Goal: Transaction & Acquisition: Purchase product/service

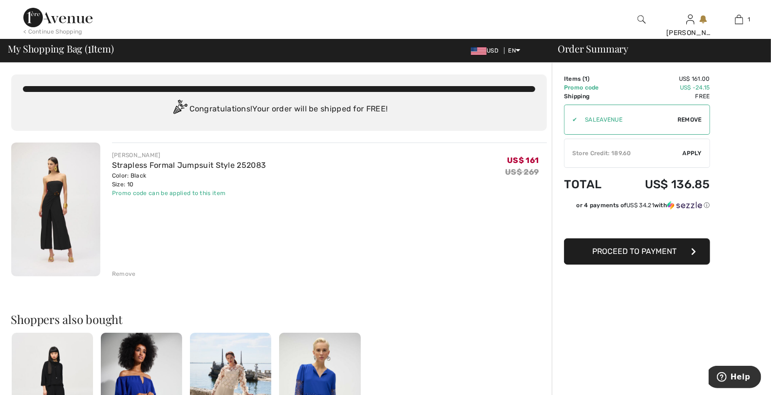
click at [605, 249] on span "Proceed to Payment" at bounding box center [635, 251] width 84 height 9
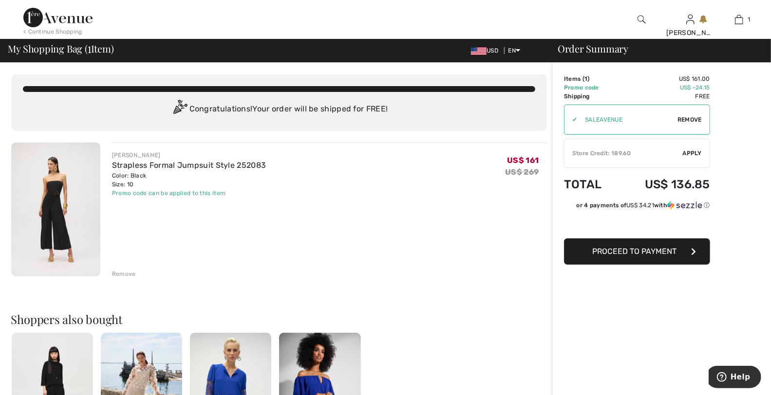
click at [598, 156] on div "Store Credit: 189.60" at bounding box center [623, 153] width 118 height 9
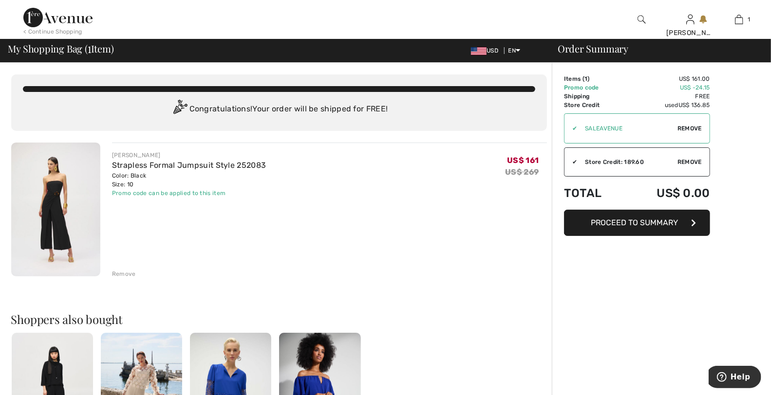
click at [621, 224] on span "Proceed to Summary" at bounding box center [634, 222] width 87 height 9
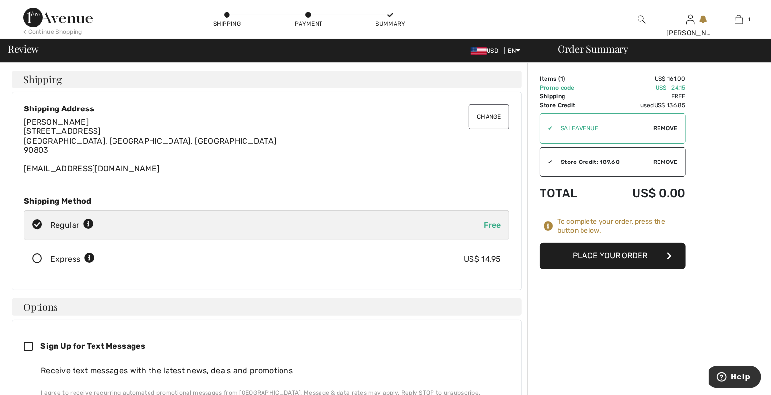
click at [34, 259] on icon at bounding box center [37, 259] width 26 height 10
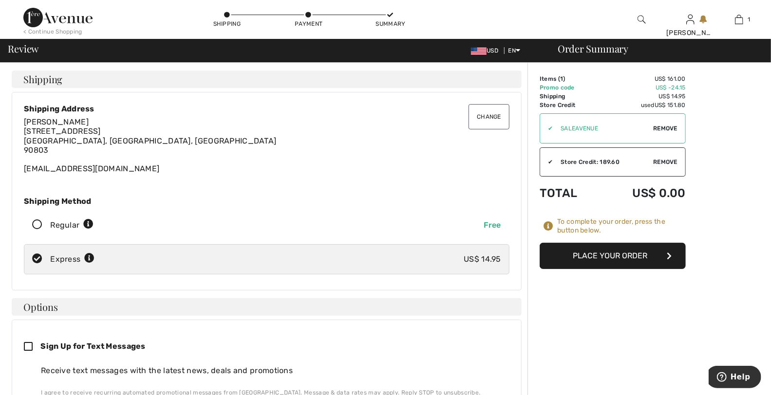
click at [593, 261] on button "Place Your Order" at bounding box center [613, 256] width 146 height 26
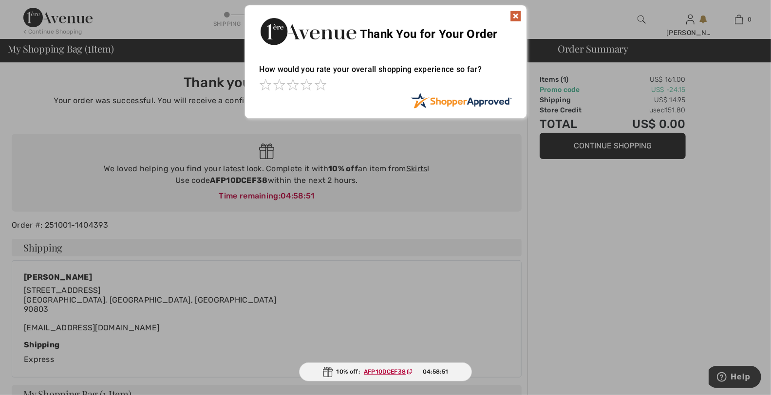
click at [513, 14] on img at bounding box center [516, 16] width 12 height 12
click at [515, 15] on img at bounding box center [516, 16] width 12 height 12
